Goal: Information Seeking & Learning: Learn about a topic

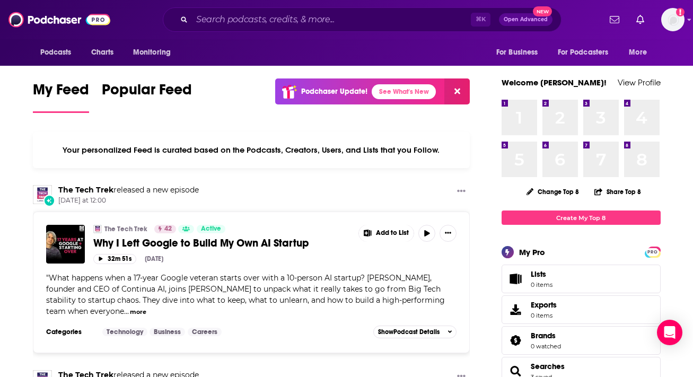
click at [194, 114] on div "My Feed Popular Feed Podchaser Update! See What's New" at bounding box center [251, 96] width 437 height 37
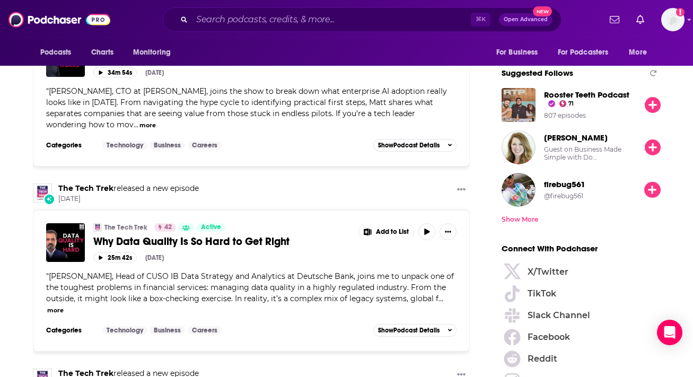
scroll to position [1315, 0]
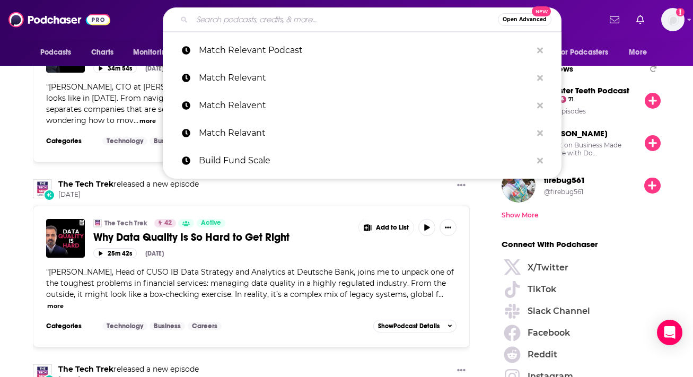
click at [356, 17] on input "Search podcasts, credits, & more..." at bounding box center [345, 19] width 306 height 17
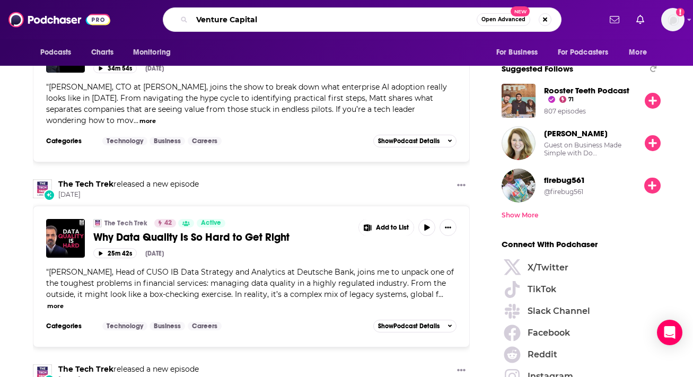
type input "Venture Capital"
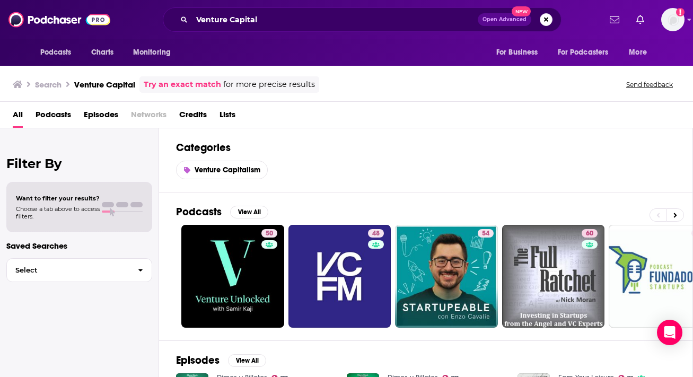
click at [599, 170] on div "Venture Capitalism" at bounding box center [425, 170] width 499 height 19
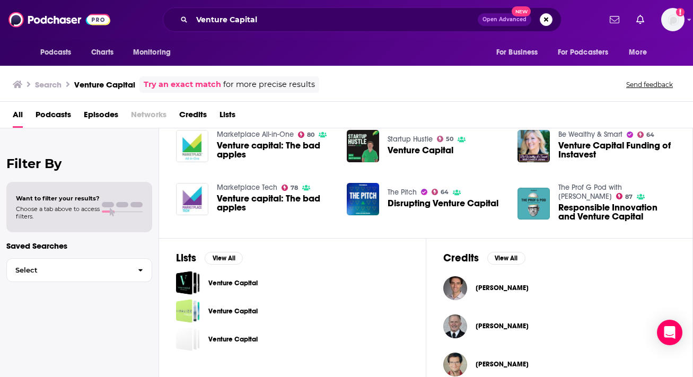
scroll to position [312, 0]
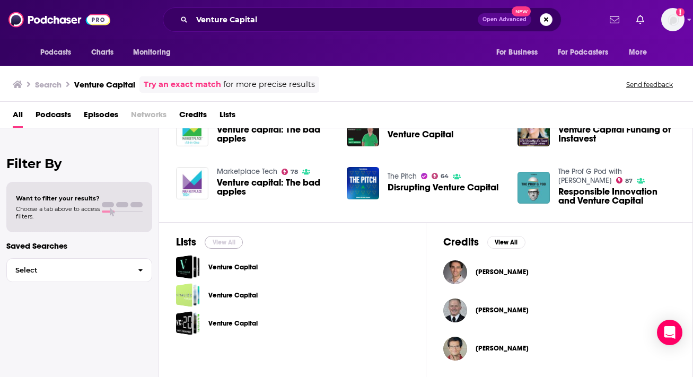
click at [228, 238] on button "View All" at bounding box center [224, 242] width 38 height 13
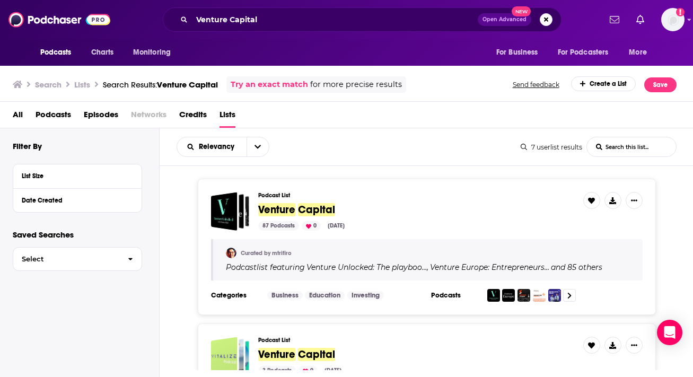
click at [678, 187] on div "Podcast List Venture Capital 87 Podcasts 0 [DATE] Curated by mtrifiro Podcast l…" at bounding box center [427, 247] width 534 height 136
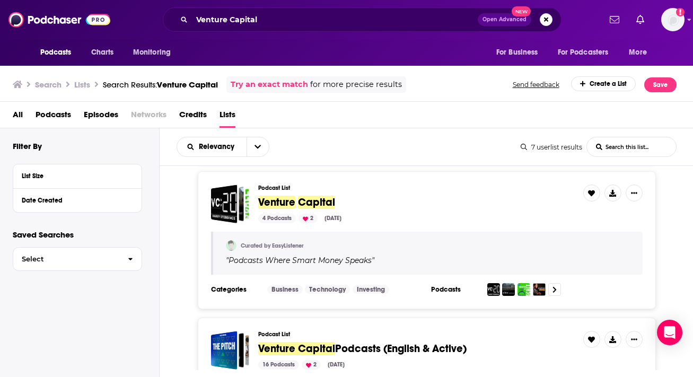
scroll to position [318, 0]
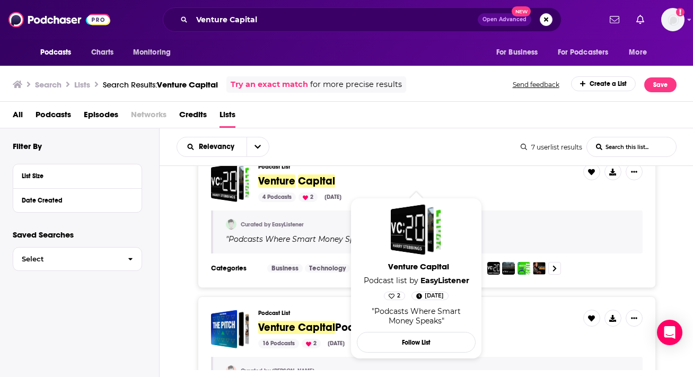
click at [273, 181] on span "Venture" at bounding box center [276, 180] width 37 height 13
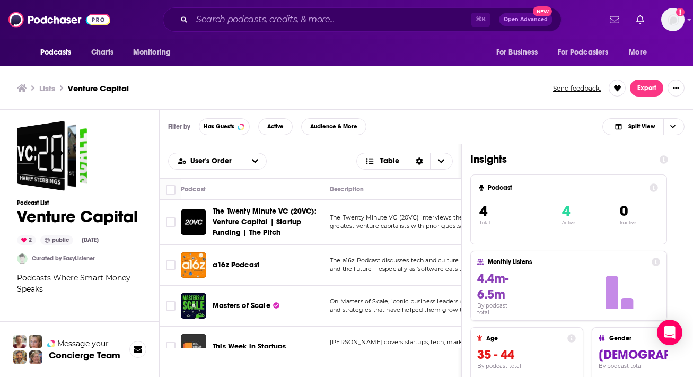
scroll to position [3, 0]
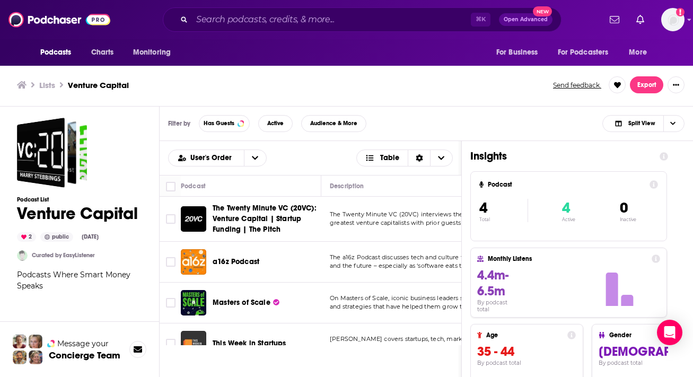
click at [685, 199] on div "User's Order Table Podcast Description Categories Reach (Monthly) Reach (Episod…" at bounding box center [426, 317] width 533 height 353
click at [376, 89] on ul "Lists Venture Capital" at bounding box center [279, 85] width 524 height 10
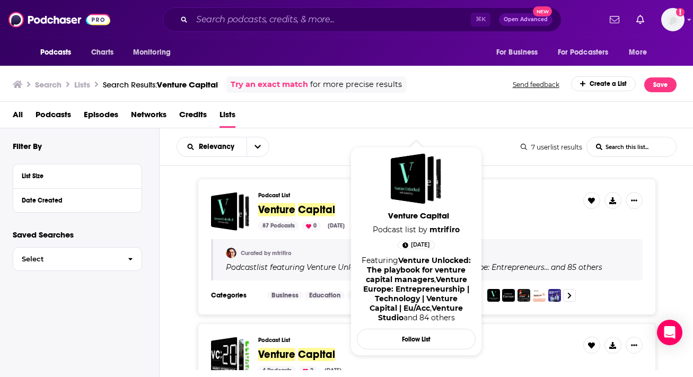
click at [289, 205] on span "Venture" at bounding box center [276, 209] width 37 height 13
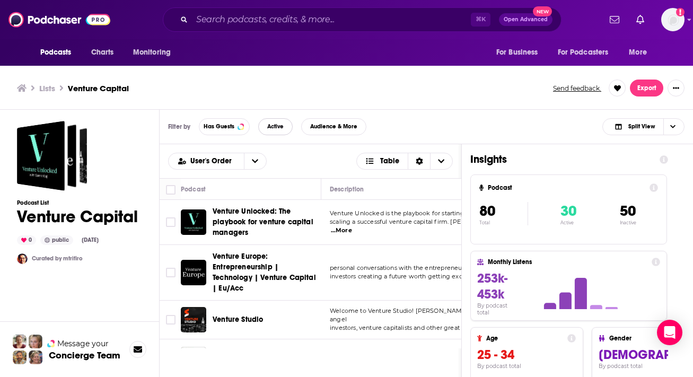
click at [283, 125] on span "Active" at bounding box center [275, 127] width 16 height 6
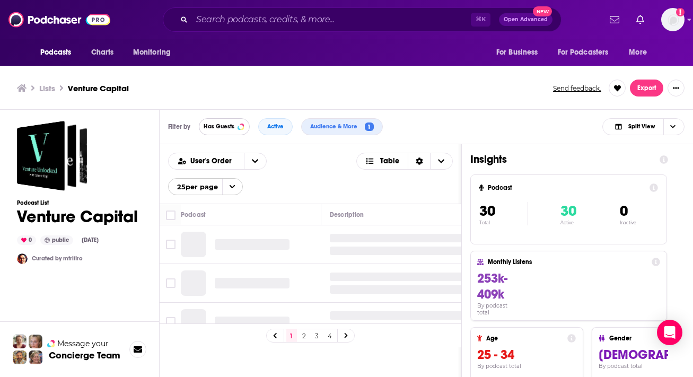
click at [231, 127] on span "Has Guests" at bounding box center [219, 127] width 31 height 6
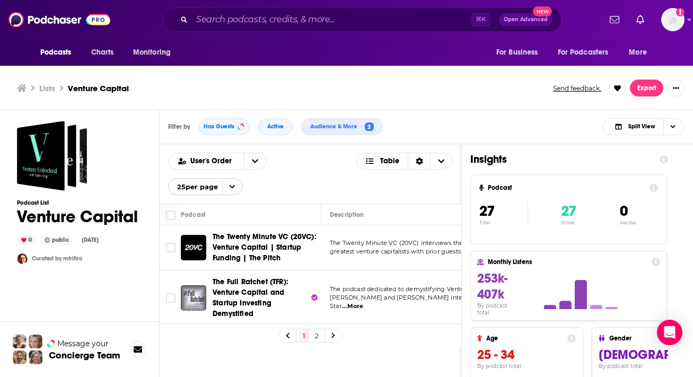
click at [320, 335] on link "2" at bounding box center [317, 335] width 11 height 13
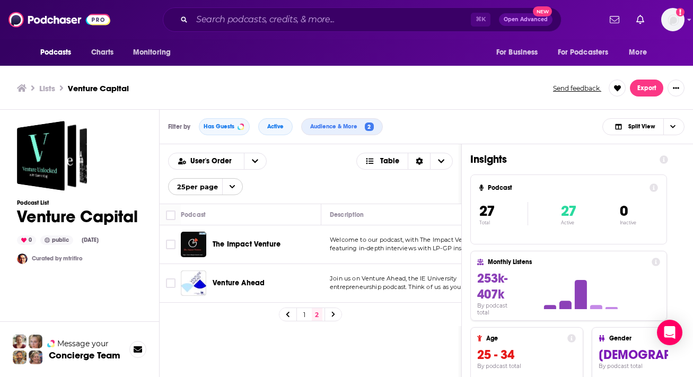
click at [334, 314] on icon at bounding box center [332, 314] width 3 height 5
click at [686, 175] on div "User's Order Table 25 per page Podcast Description Categories Reach (Monthly) R…" at bounding box center [426, 320] width 533 height 353
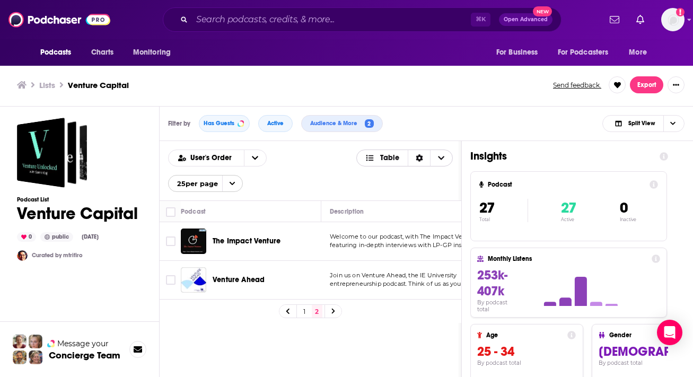
click at [378, 157] on span "Choose View" at bounding box center [372, 157] width 14 height 7
click at [424, 157] on div "Sort Direction" at bounding box center [419, 158] width 22 height 16
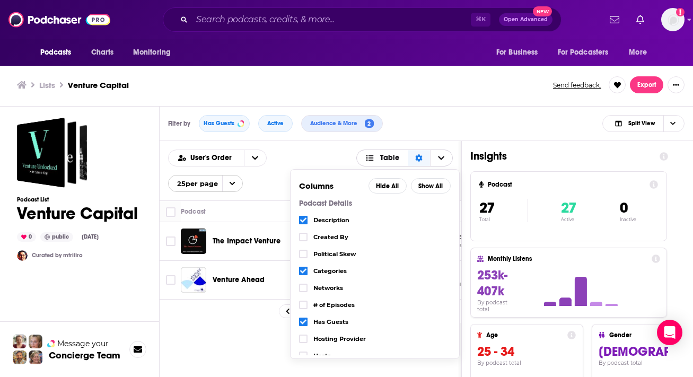
click at [444, 160] on span "Choose View" at bounding box center [441, 158] width 22 height 16
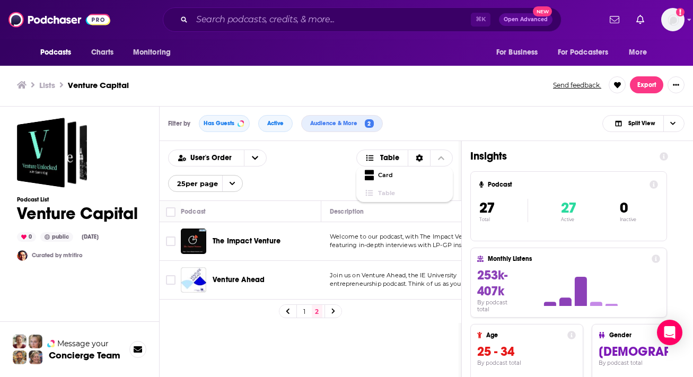
click at [382, 345] on div "User's Order Table Card Table 25 per page Podcast Description Categories Reach …" at bounding box center [311, 317] width 302 height 353
click at [672, 126] on icon "Choose View" at bounding box center [672, 123] width 5 height 6
click at [648, 160] on span "Podcast Only" at bounding box center [650, 159] width 52 height 6
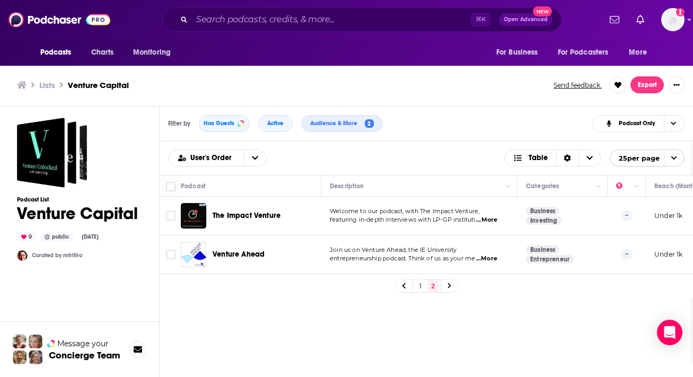
click at [631, 298] on div "Podcast Description Categories Reach (Monthly) Reach (Episode) Contacts Curator…" at bounding box center [426, 269] width 533 height 189
click at [422, 283] on link "1" at bounding box center [420, 285] width 11 height 13
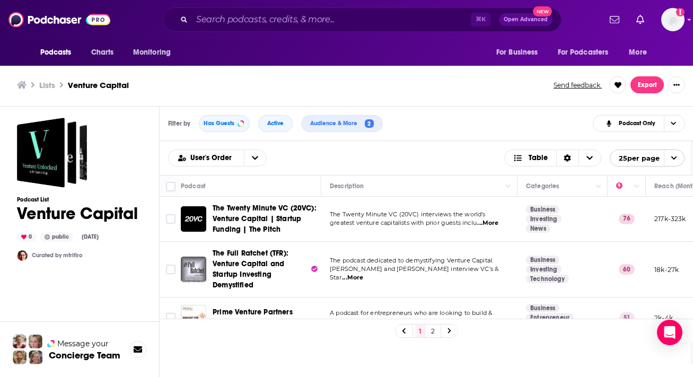
click at [413, 152] on div "User's Order Table 25 per page" at bounding box center [426, 158] width 516 height 17
click at [651, 87] on button "Export" at bounding box center [646, 84] width 33 height 17
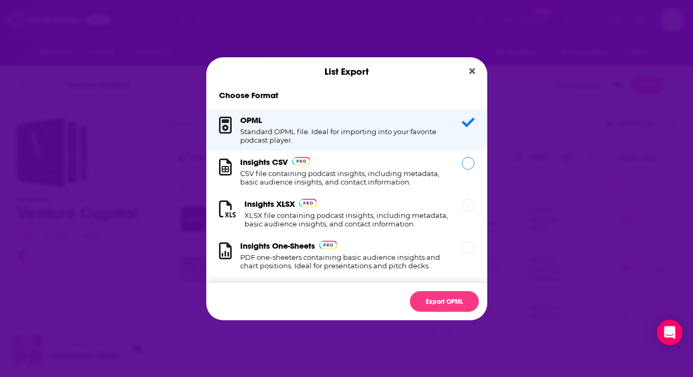
click at [379, 173] on h1 "CSV file containing podcast insights, including metadata, basic audience insigh…" at bounding box center [344, 177] width 209 height 17
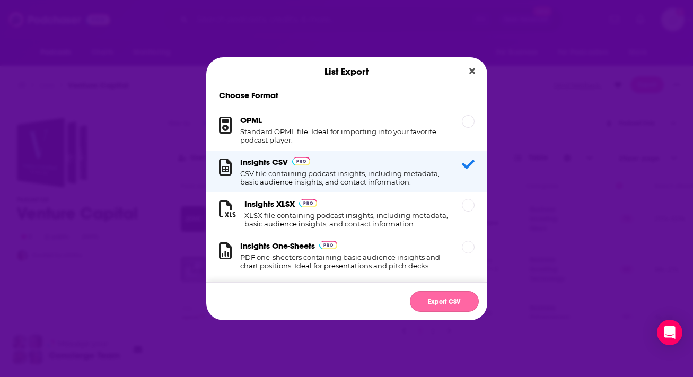
click at [457, 302] on button "Export CSV" at bounding box center [444, 301] width 69 height 21
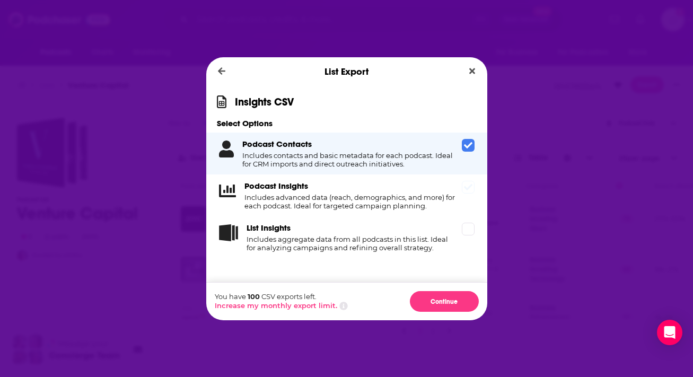
click at [466, 189] on icon "Dialog" at bounding box center [468, 187] width 8 height 8
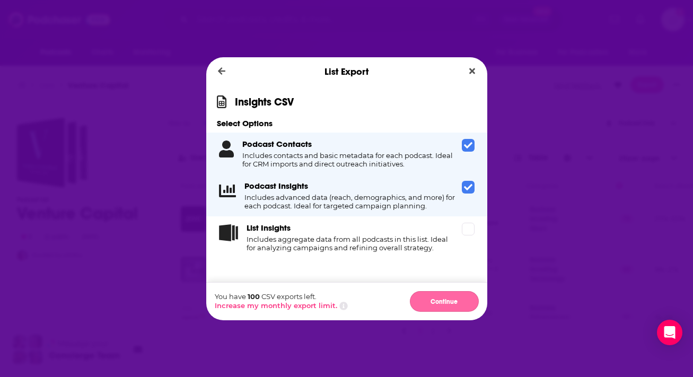
click at [438, 301] on button "Continue" at bounding box center [444, 301] width 69 height 21
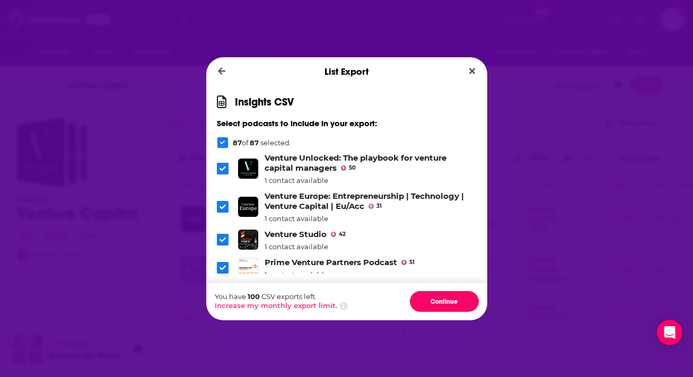
click at [438, 301] on button "Continue" at bounding box center [444, 301] width 69 height 21
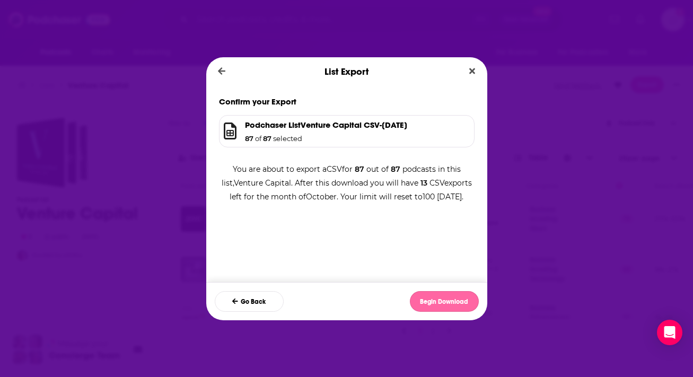
click at [455, 301] on button "Begin Download" at bounding box center [444, 301] width 69 height 21
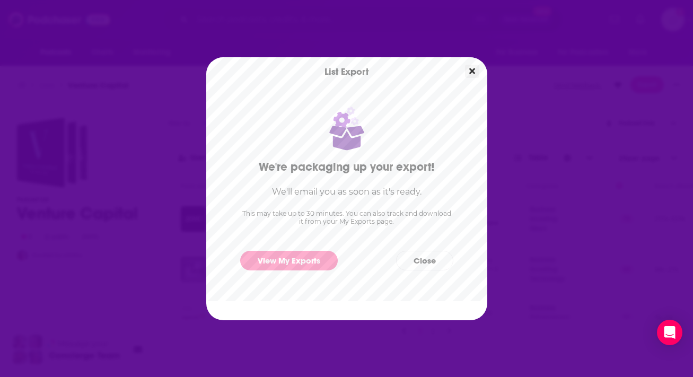
click at [473, 72] on icon "Close" at bounding box center [472, 71] width 6 height 6
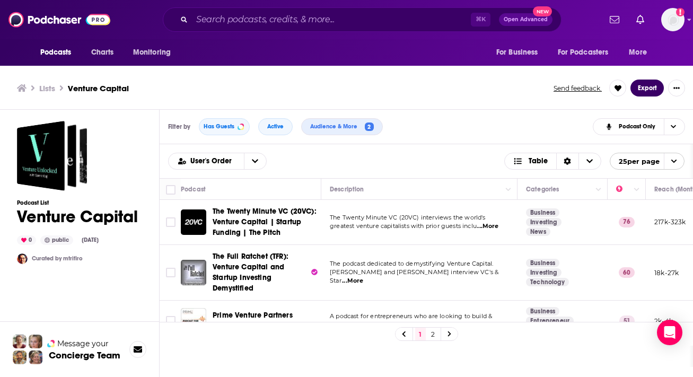
scroll to position [3, 0]
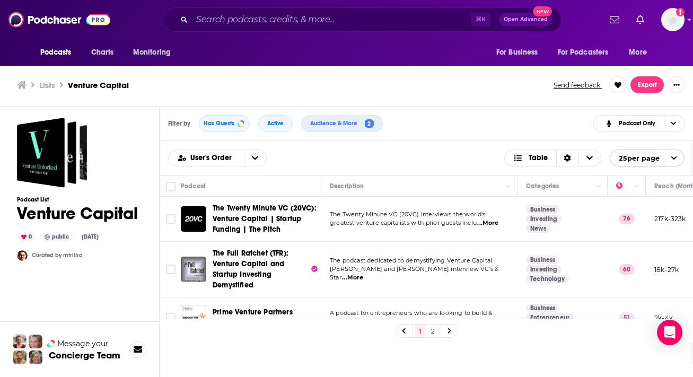
click at [229, 308] on span "Prime Venture Partners Podcast" at bounding box center [253, 318] width 80 height 20
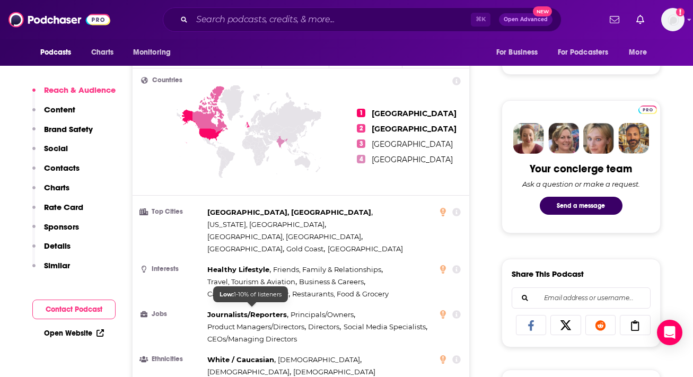
scroll to position [467, 0]
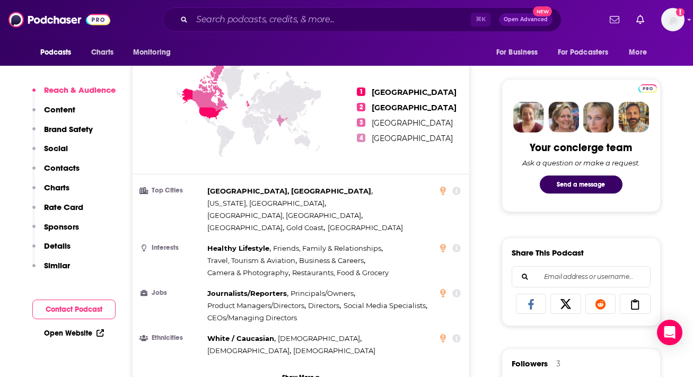
click at [59, 109] on p "Content" at bounding box center [59, 109] width 31 height 10
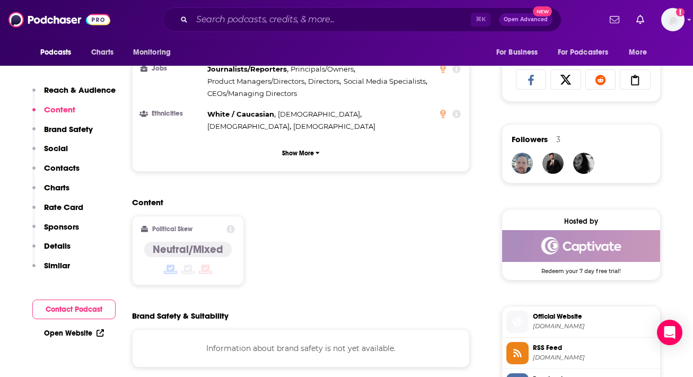
scroll to position [699, 0]
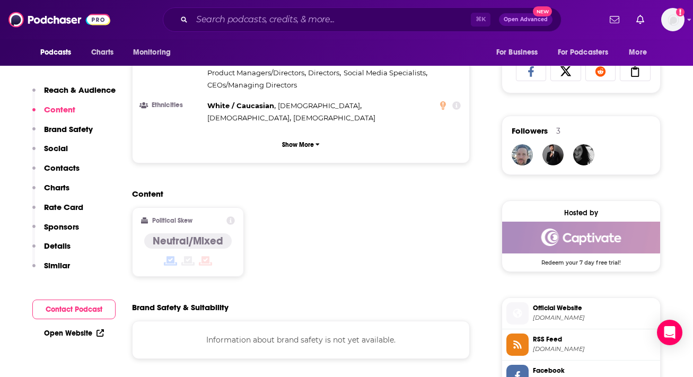
click at [379, 189] on div "Content Political Skew Neutral/Mixed" at bounding box center [301, 237] width 338 height 96
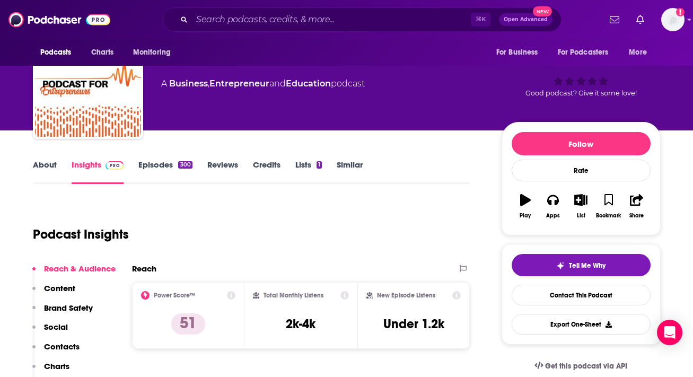
scroll to position [42, 0]
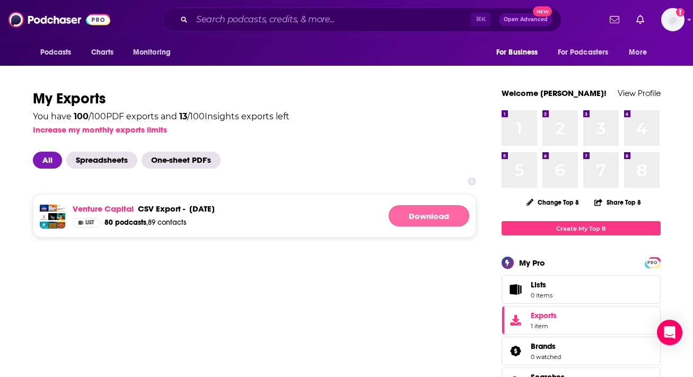
click at [416, 216] on link "Download" at bounding box center [429, 215] width 81 height 21
click at [90, 224] on span "List" at bounding box center [89, 222] width 9 height 5
click at [82, 220] on div "List" at bounding box center [87, 223] width 28 height 10
click at [90, 209] on link "Venture Capital" at bounding box center [103, 209] width 61 height 10
click at [269, 23] on input "Search podcasts, credits, & more..." at bounding box center [331, 19] width 279 height 17
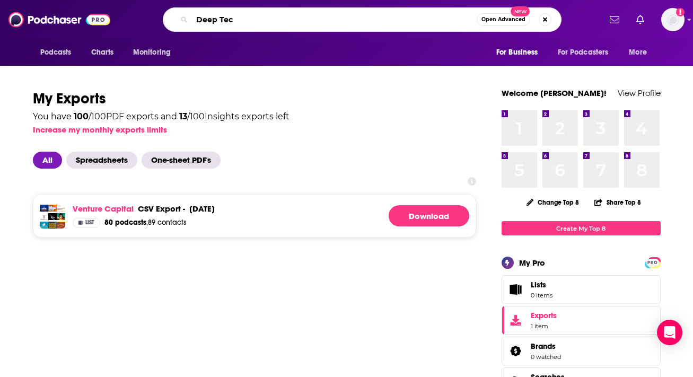
type input "Deep Tech"
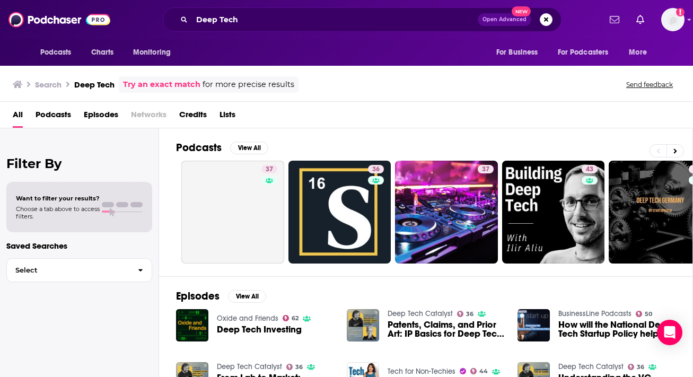
click at [72, 329] on div "Filter By Want to filter your results? Choose a tab above to access filters. Sa…" at bounding box center [79, 316] width 159 height 377
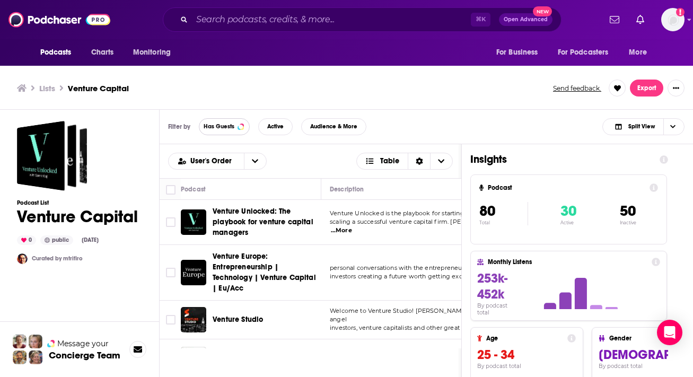
click at [234, 130] on button "Has Guests" at bounding box center [224, 126] width 51 height 17
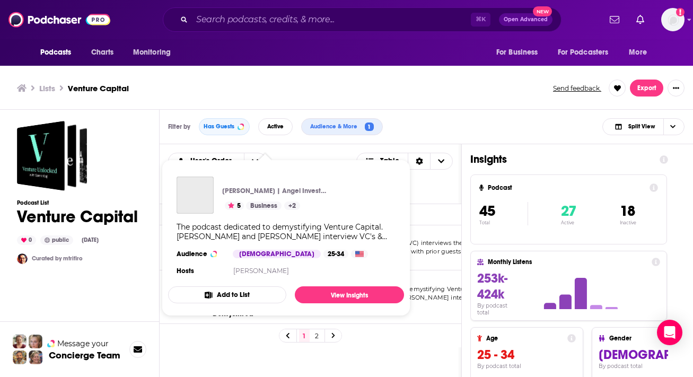
click at [261, 299] on div "Podcasts Charts Monitoring ⌘ K Open Advanced New For Business For Podcasters Mo…" at bounding box center [346, 190] width 693 height 380
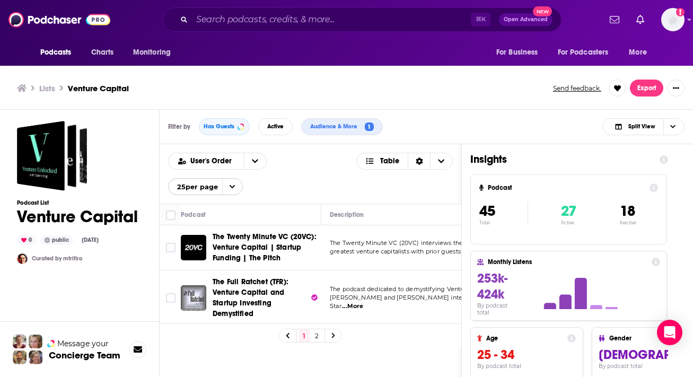
click at [390, 343] on div "1 2" at bounding box center [311, 335] width 302 height 24
click at [668, 129] on span "Choose View" at bounding box center [672, 127] width 18 height 16
click at [478, 109] on div "Lists Venture Capital Send feedback. Export" at bounding box center [346, 88] width 693 height 43
click at [255, 158] on icon "open menu" at bounding box center [255, 160] width 6 height 7
click at [212, 217] on span "Power Score" at bounding box center [224, 214] width 68 height 6
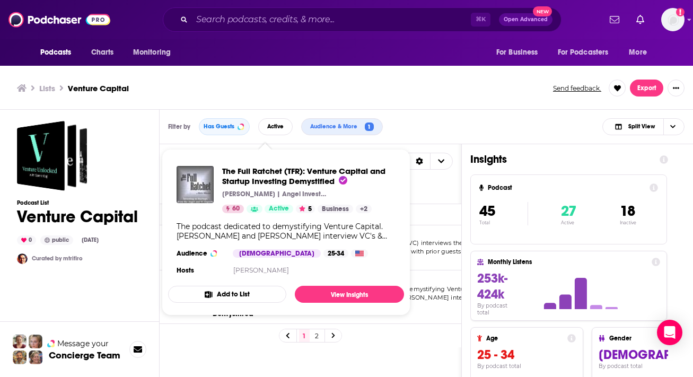
click at [230, 304] on span "The Full Ratchet (TFR): Venture Capital and Startup Investing Demystified Nick …" at bounding box center [286, 232] width 236 height 150
click at [349, 344] on div "1 2" at bounding box center [311, 335] width 302 height 24
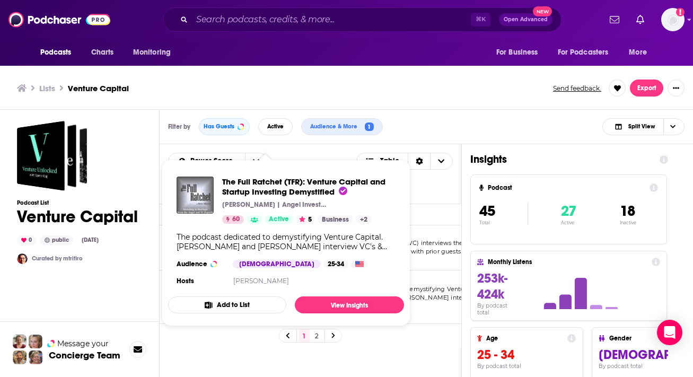
click at [260, 289] on div "The Full Ratchet (TFR): Venture Capital and Startup Investing Demystified Nick …" at bounding box center [286, 232] width 236 height 128
click at [328, 300] on link "View Insights" at bounding box center [349, 304] width 109 height 17
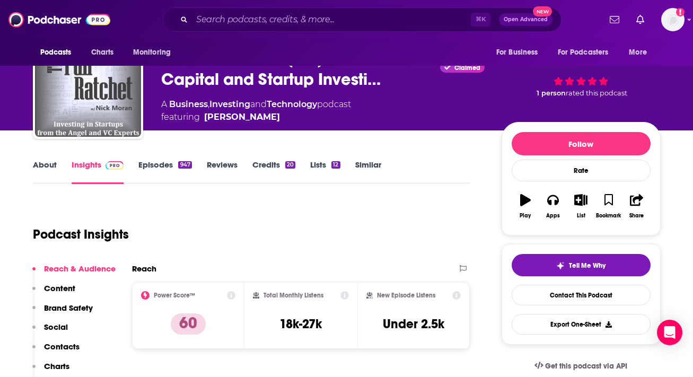
scroll to position [21, 0]
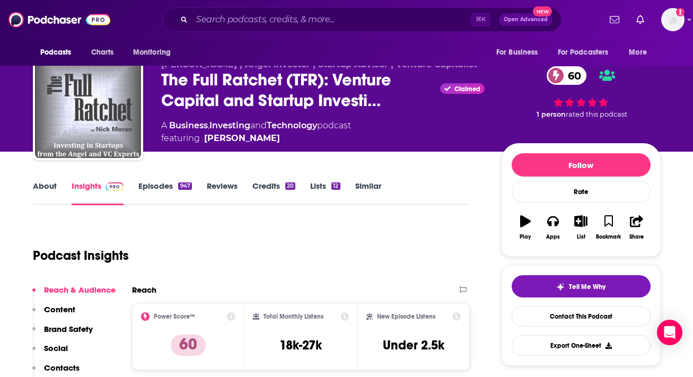
click at [178, 190] on link "Episodes 947" at bounding box center [164, 193] width 53 height 24
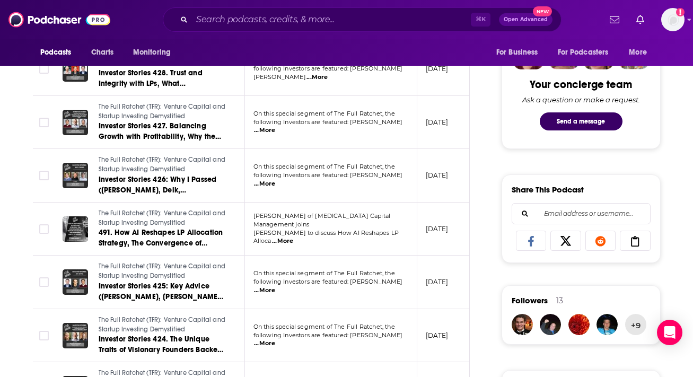
scroll to position [530, 0]
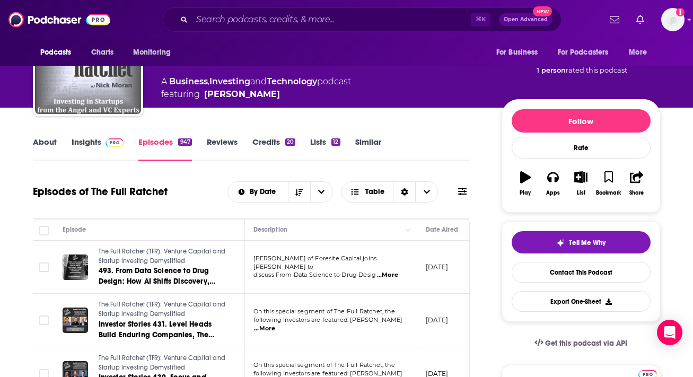
scroll to position [64, 0]
